Goal: Complete application form

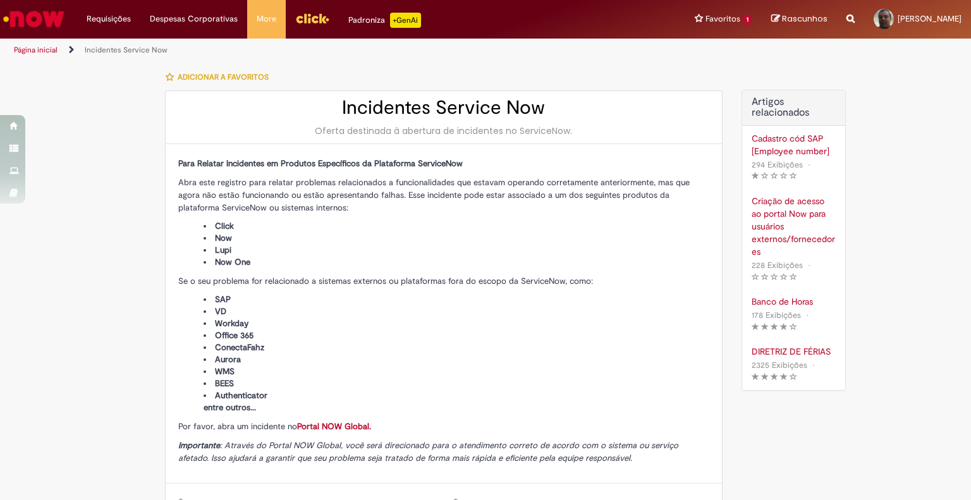
select select "***"
select select "**********"
select select "*********"
